Goal: Information Seeking & Learning: Compare options

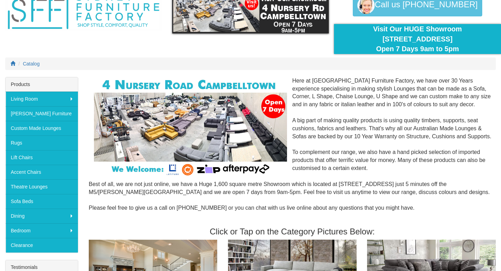
scroll to position [43, 0]
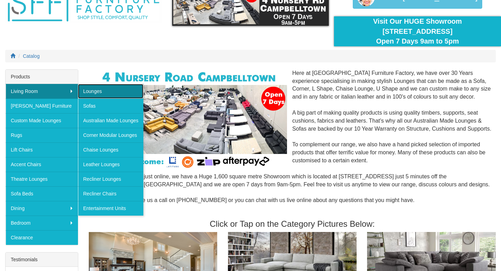
click at [103, 93] on link "Lounges" at bounding box center [110, 91] width 65 height 15
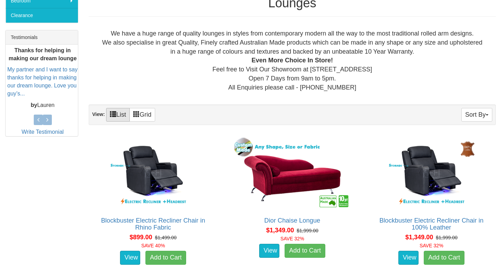
scroll to position [266, 0]
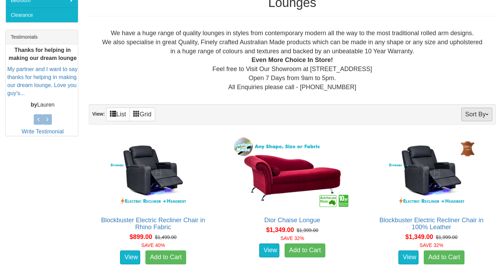
click at [482, 115] on button "Sort By" at bounding box center [476, 115] width 31 height 14
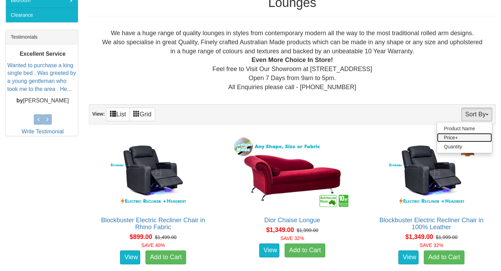
click at [457, 137] on link "Price+" at bounding box center [464, 137] width 55 height 9
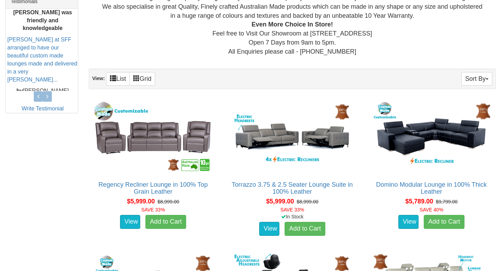
scroll to position [301, 0]
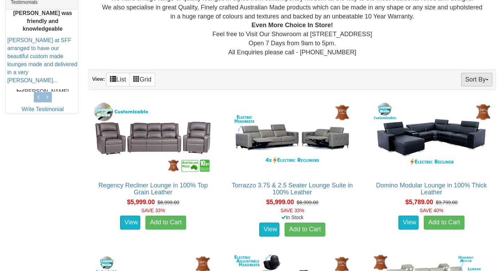
click at [479, 79] on button "Sort By" at bounding box center [476, 80] width 31 height 14
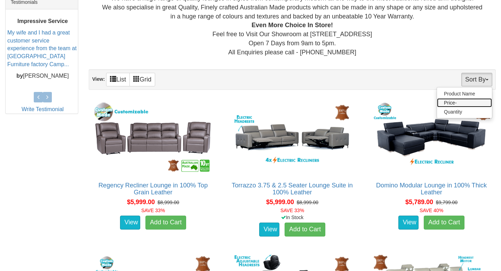
click at [457, 102] on link "Price-" at bounding box center [464, 102] width 55 height 9
